Goal: Find specific page/section

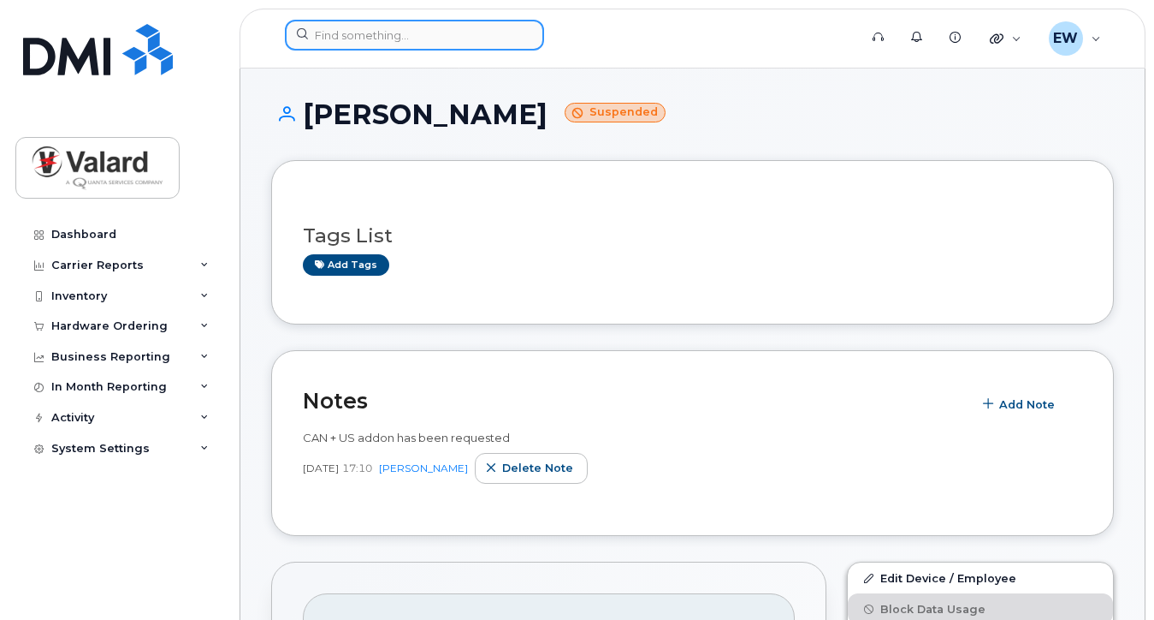
click at [390, 39] on input at bounding box center [414, 35] width 259 height 31
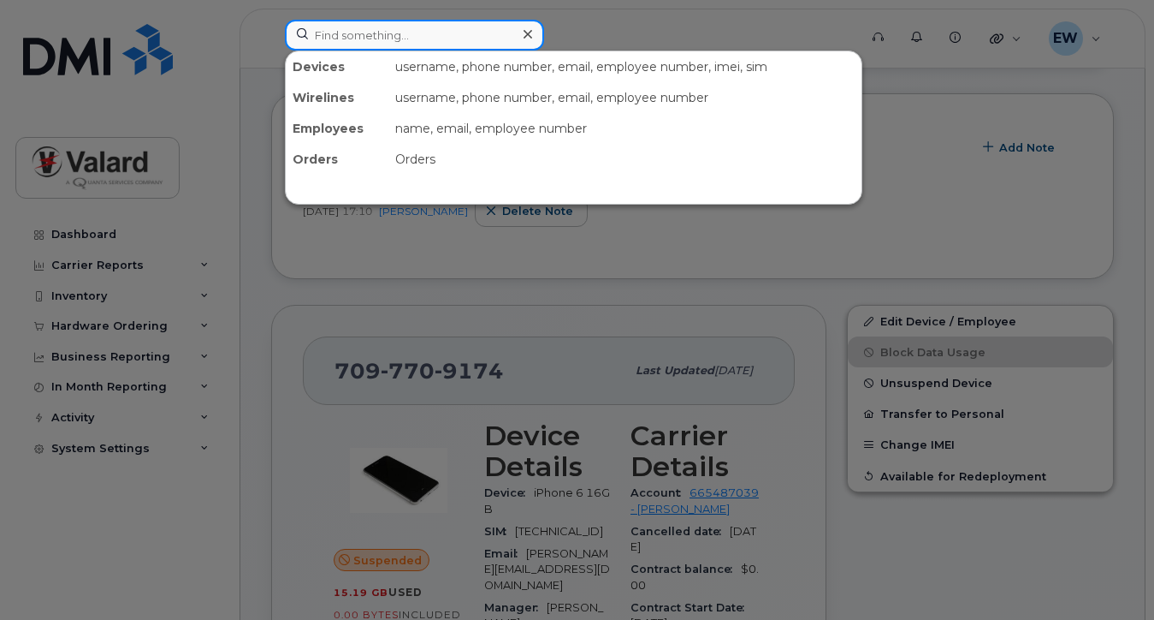
scroll to position [257, 0]
paste input "[PHONE_NUMBER]"
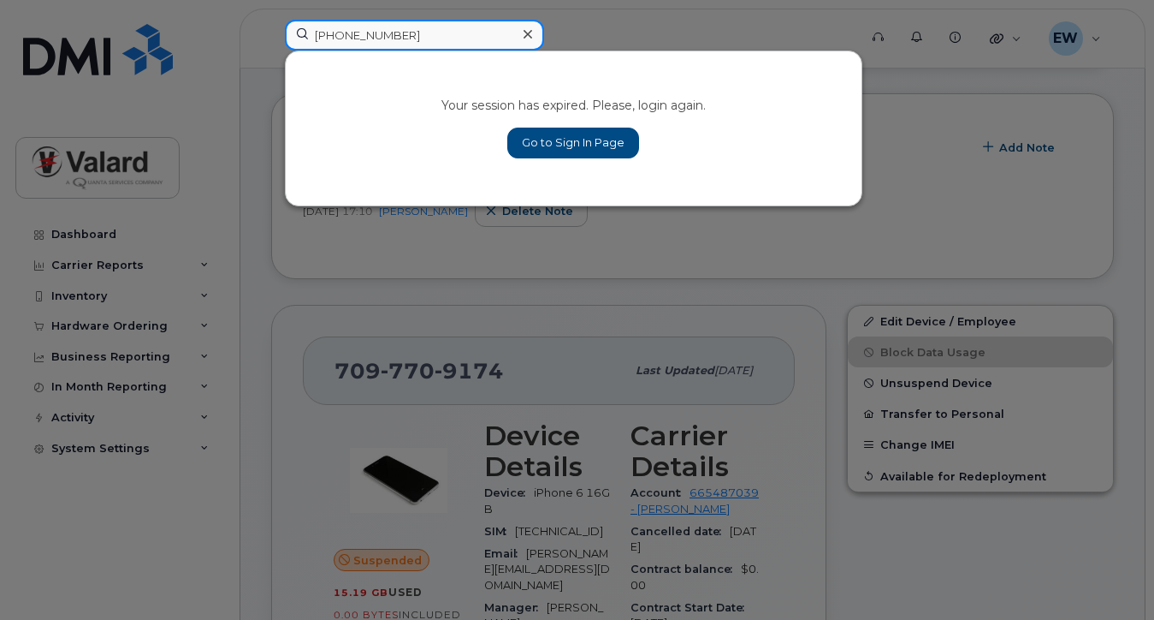
type input "[PHONE_NUMBER]"
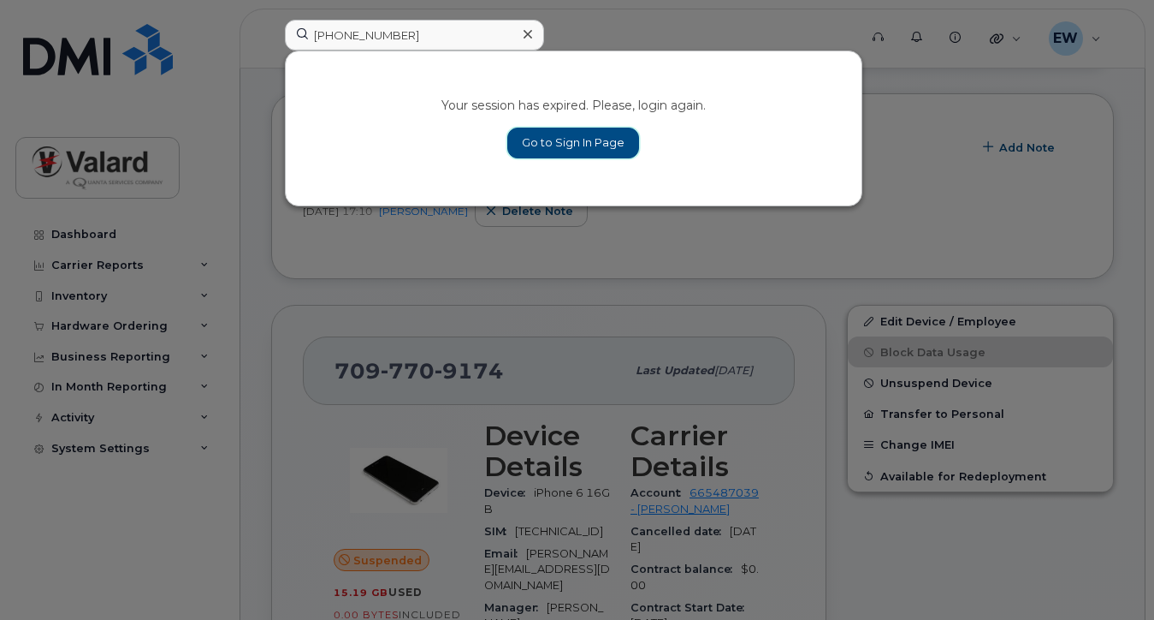
click at [594, 146] on link "Go to Sign In Page" at bounding box center [573, 143] width 132 height 31
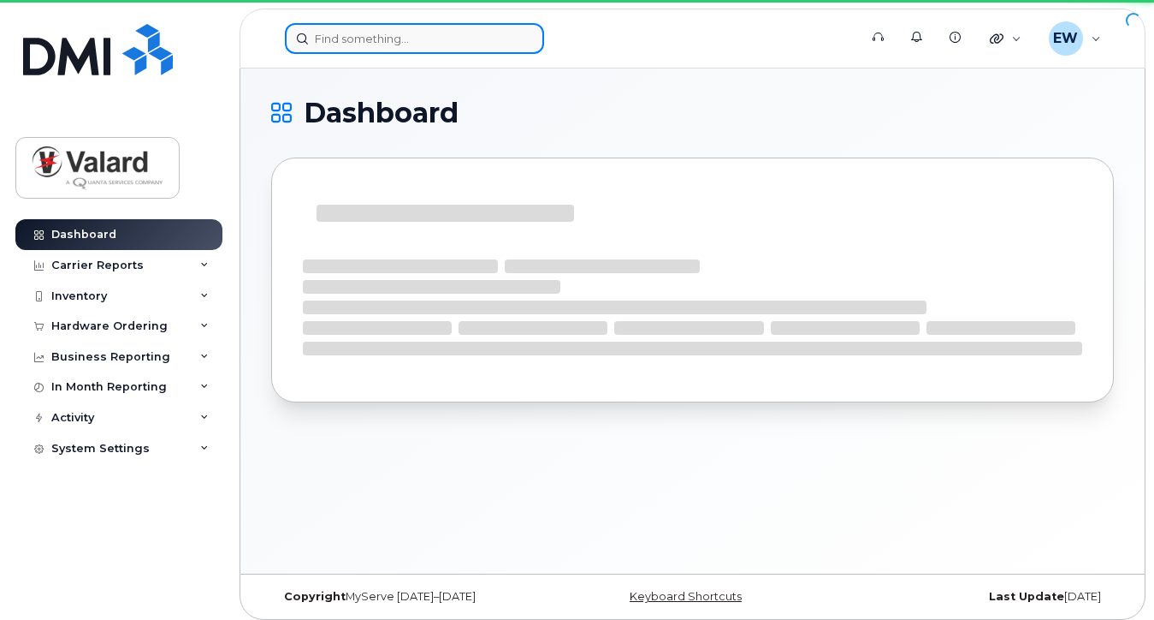
click at [358, 39] on input at bounding box center [414, 38] width 259 height 31
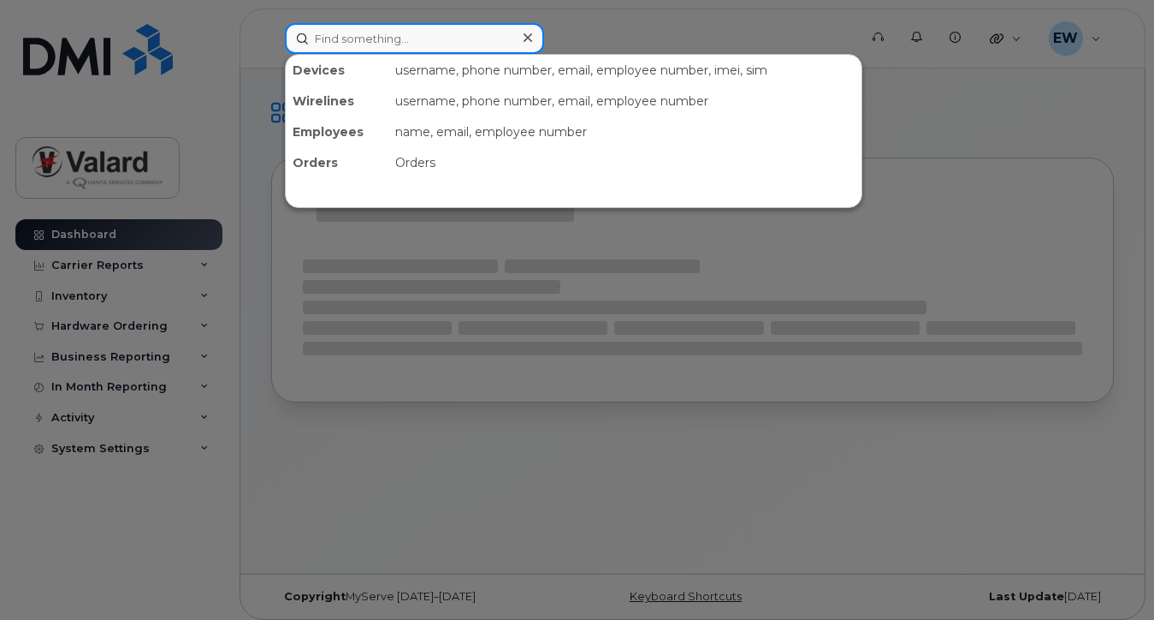
paste input "[PHONE_NUMBER]"
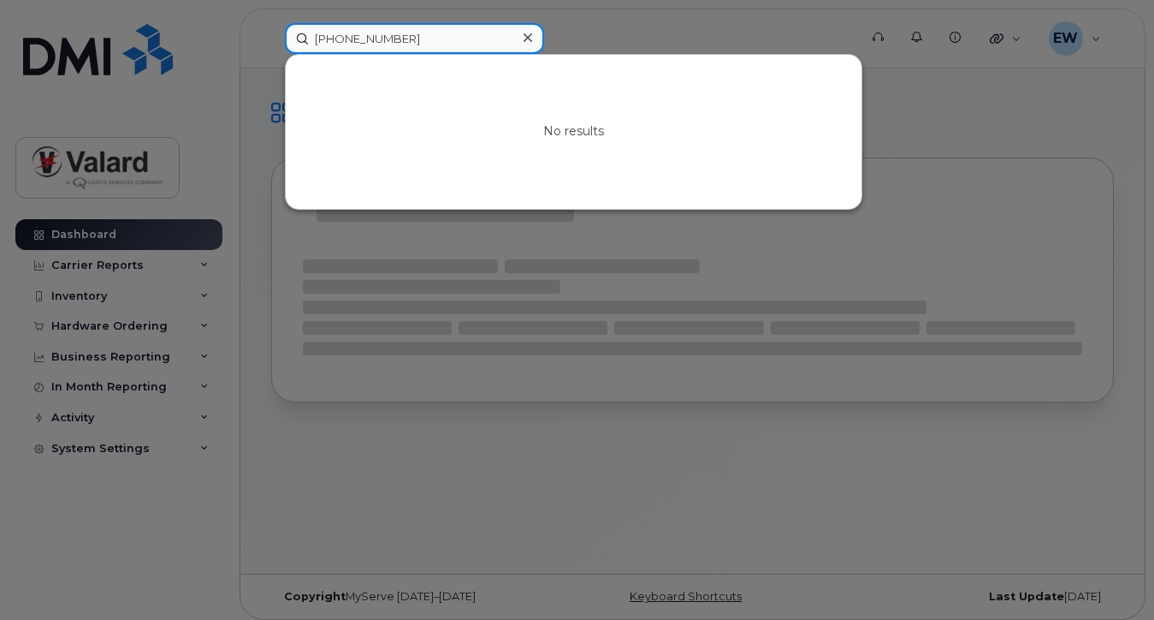
type input "[PHONE_NUMBER]"
click at [531, 37] on icon at bounding box center [528, 38] width 9 height 14
